Goal: Download file/media

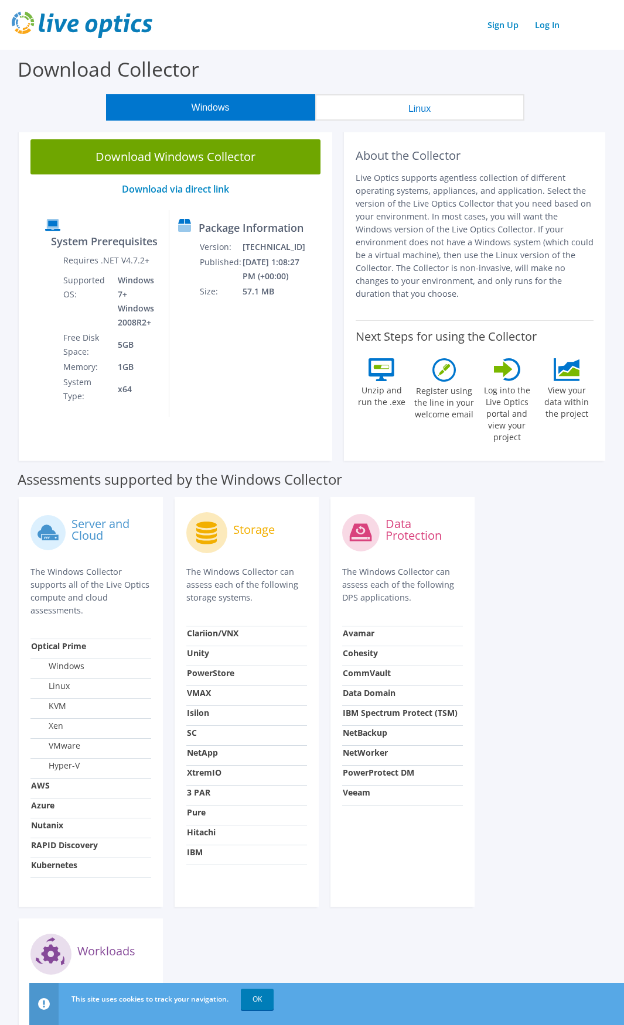
click at [396, 110] on button "Linux" at bounding box center [419, 107] width 209 height 26
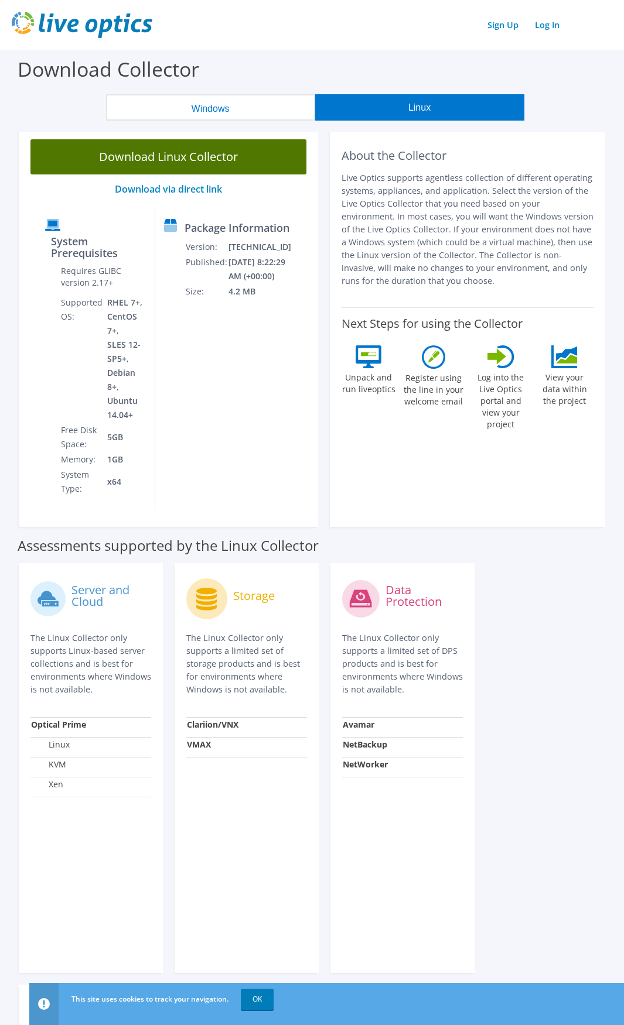
click at [178, 155] on link "Download Linux Collector" at bounding box center [168, 156] width 276 height 35
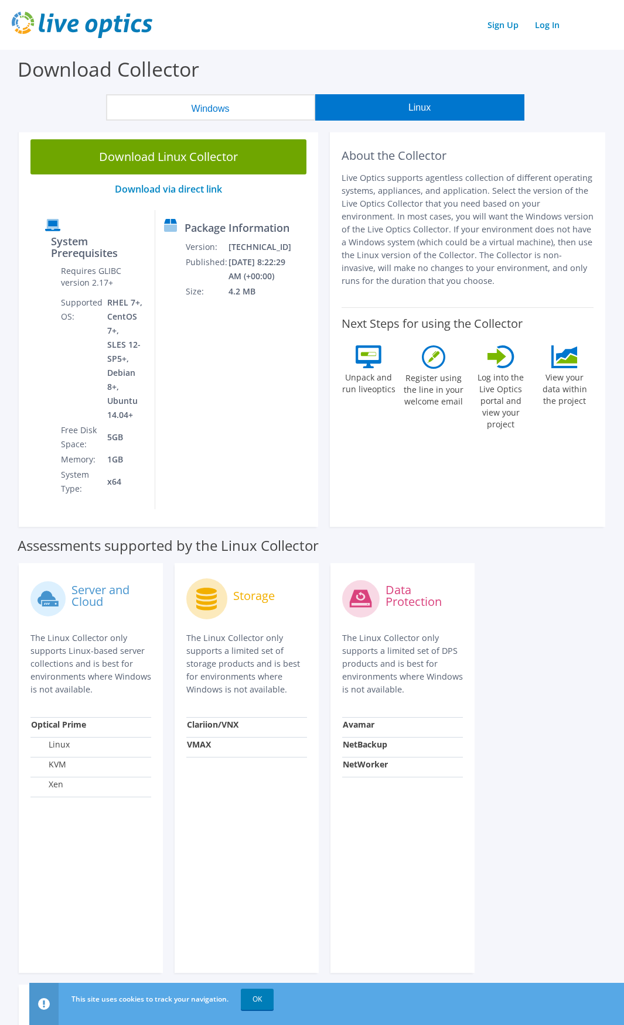
click at [170, 112] on button "Windows" at bounding box center [210, 107] width 209 height 26
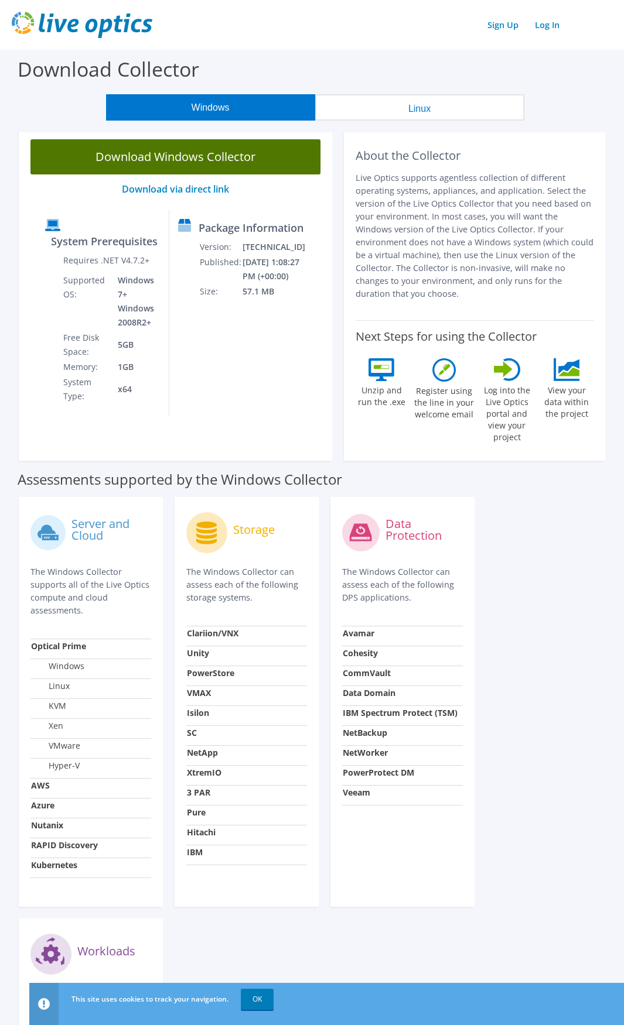
click at [220, 155] on link "Download Windows Collector" at bounding box center [175, 156] width 290 height 35
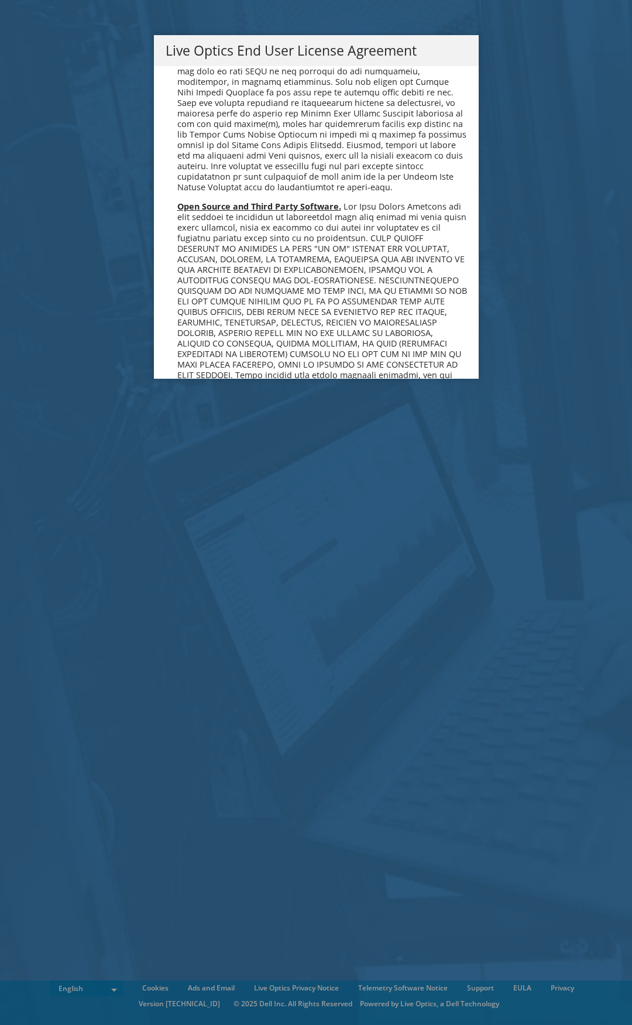
scroll to position [4428, 0]
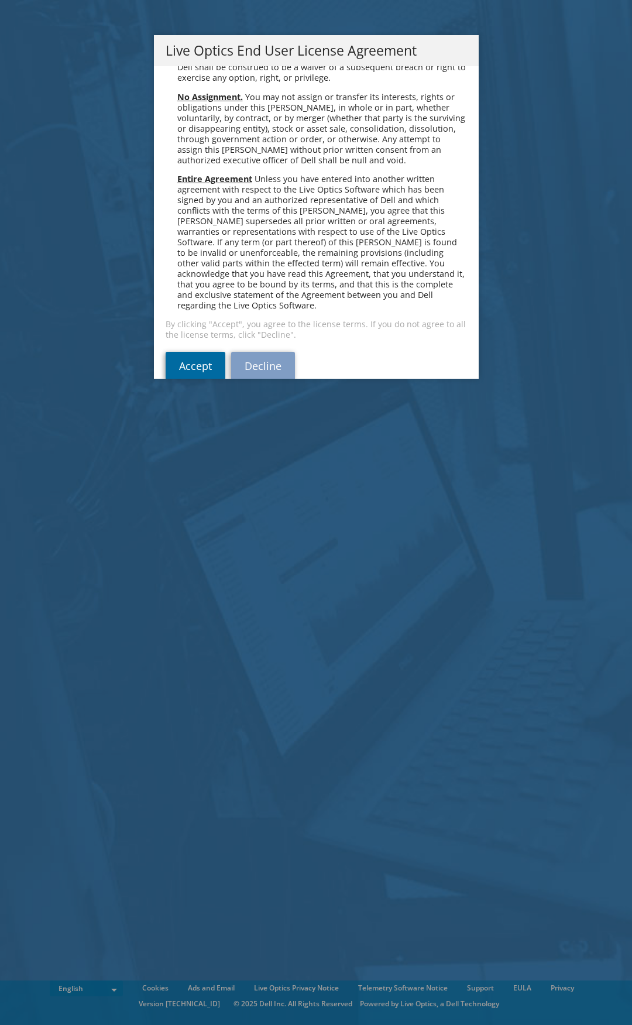
click at [196, 352] on link "Accept" at bounding box center [196, 366] width 60 height 28
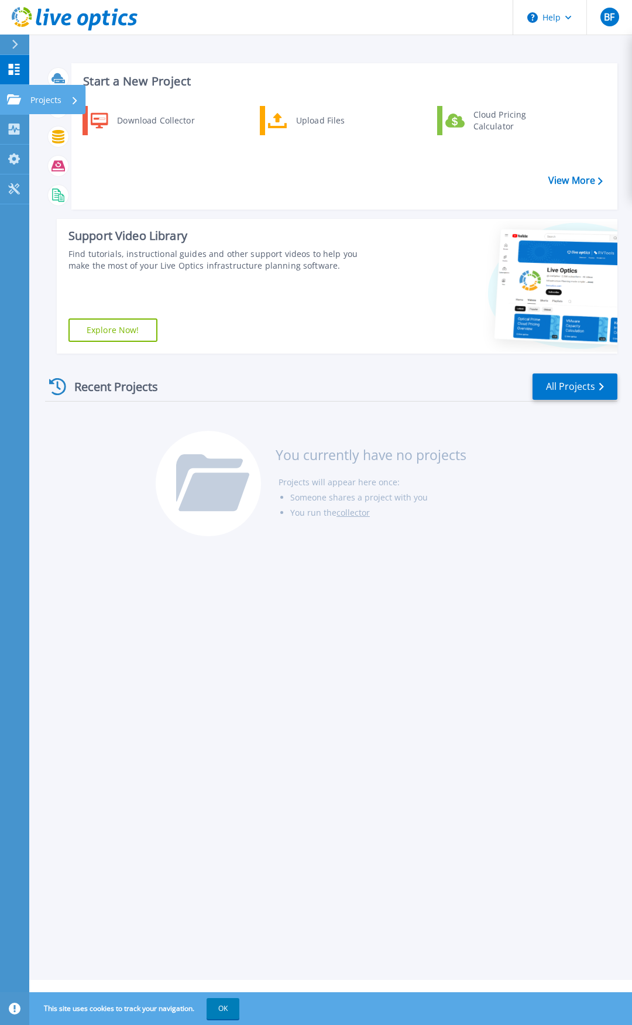
click at [11, 94] on icon at bounding box center [14, 99] width 14 height 10
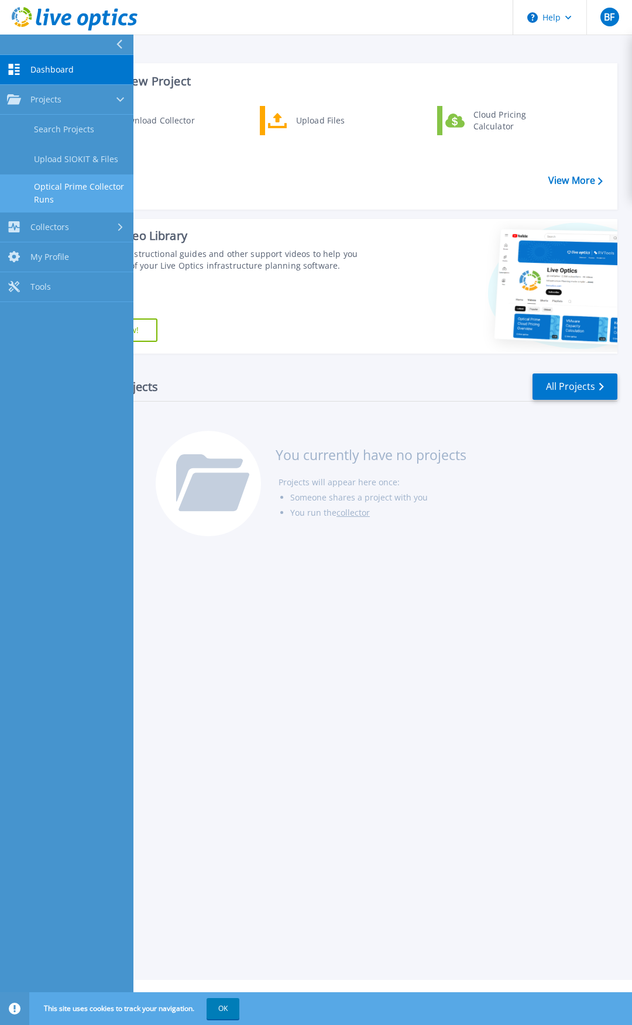
click at [73, 196] on link "Optical Prime Collector Runs" at bounding box center [67, 193] width 134 height 37
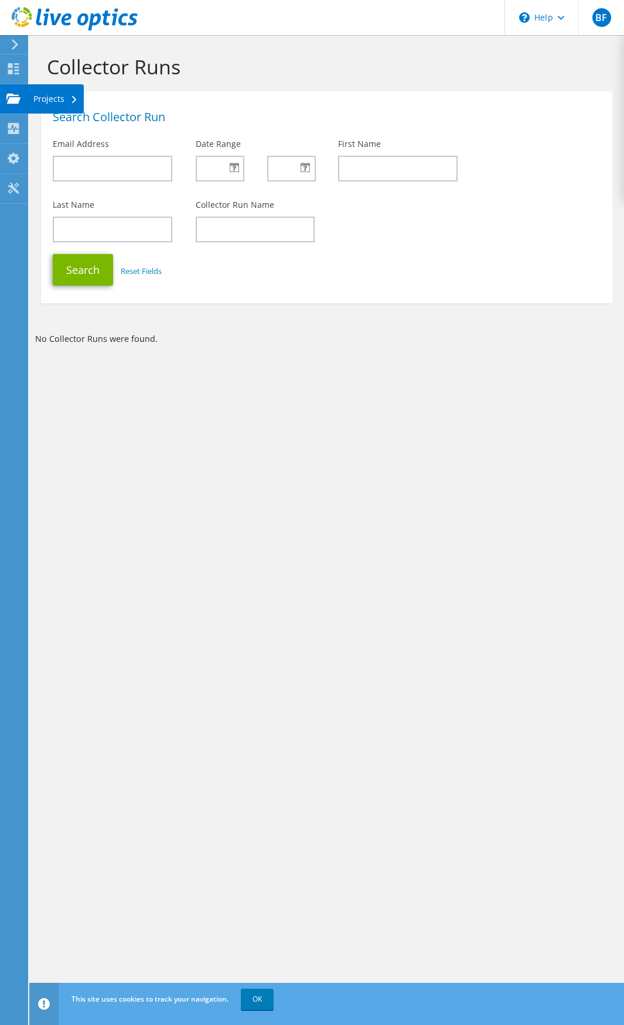
click at [18, 100] on use at bounding box center [13, 98] width 14 height 10
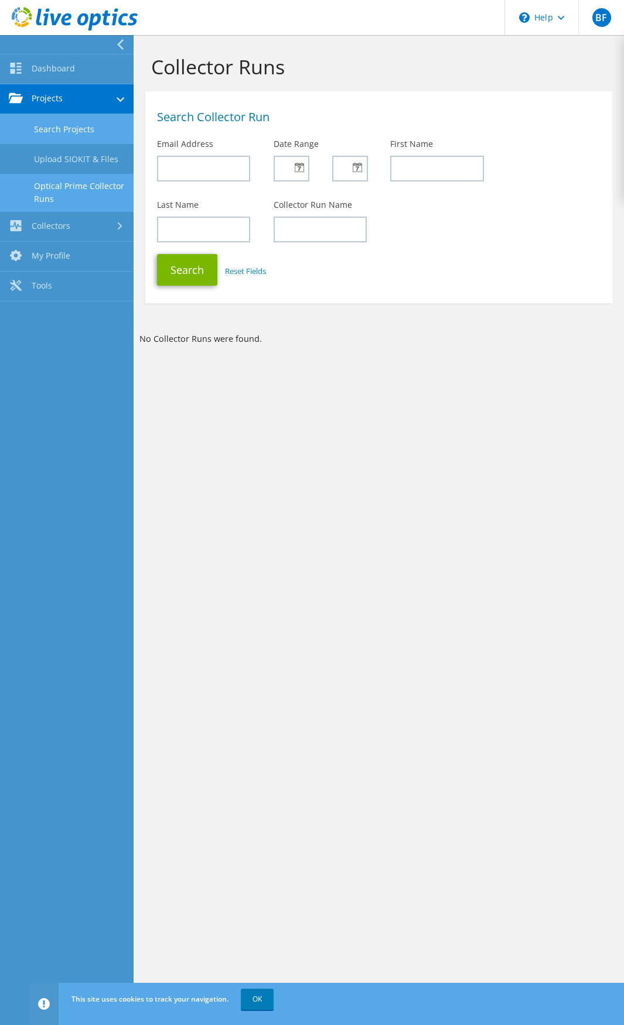
click at [57, 135] on link "Search Projects" at bounding box center [67, 129] width 134 height 30
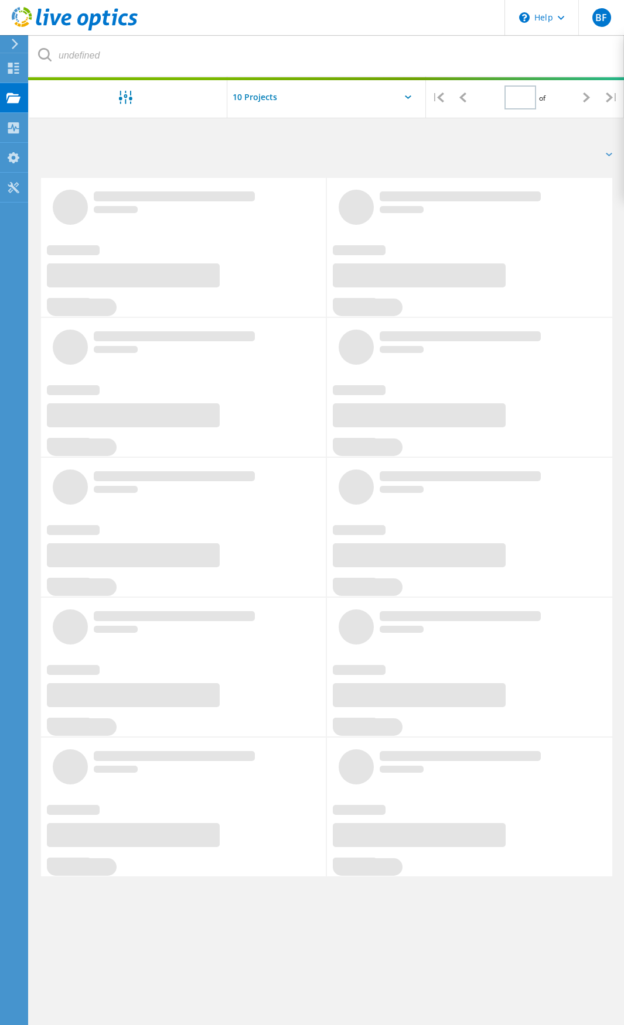
type input "1"
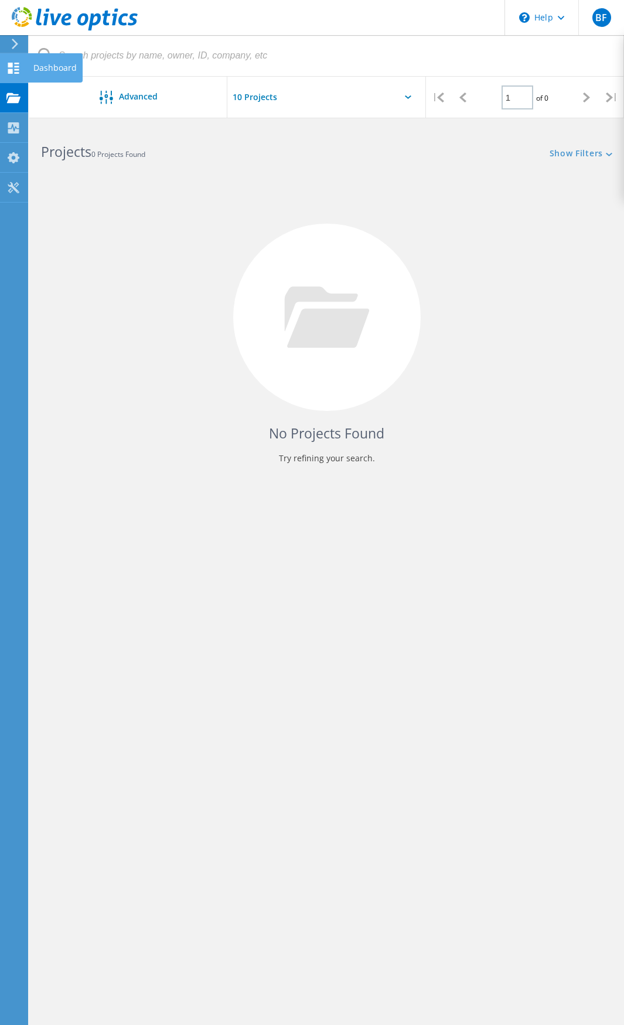
click at [14, 64] on icon at bounding box center [13, 68] width 14 height 11
